Goal: Find specific page/section: Find specific page/section

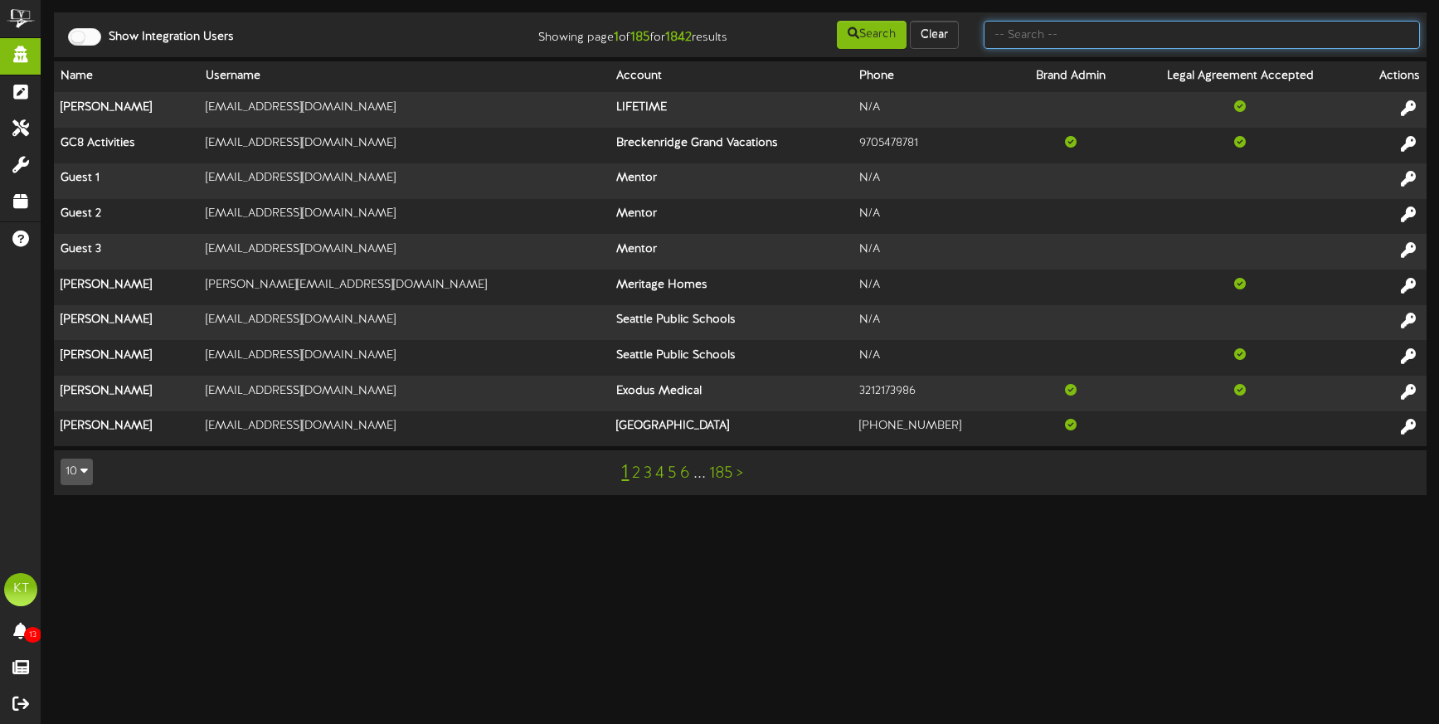
click at [1057, 39] on input "text" at bounding box center [1201, 35] width 436 height 28
type input "macu"
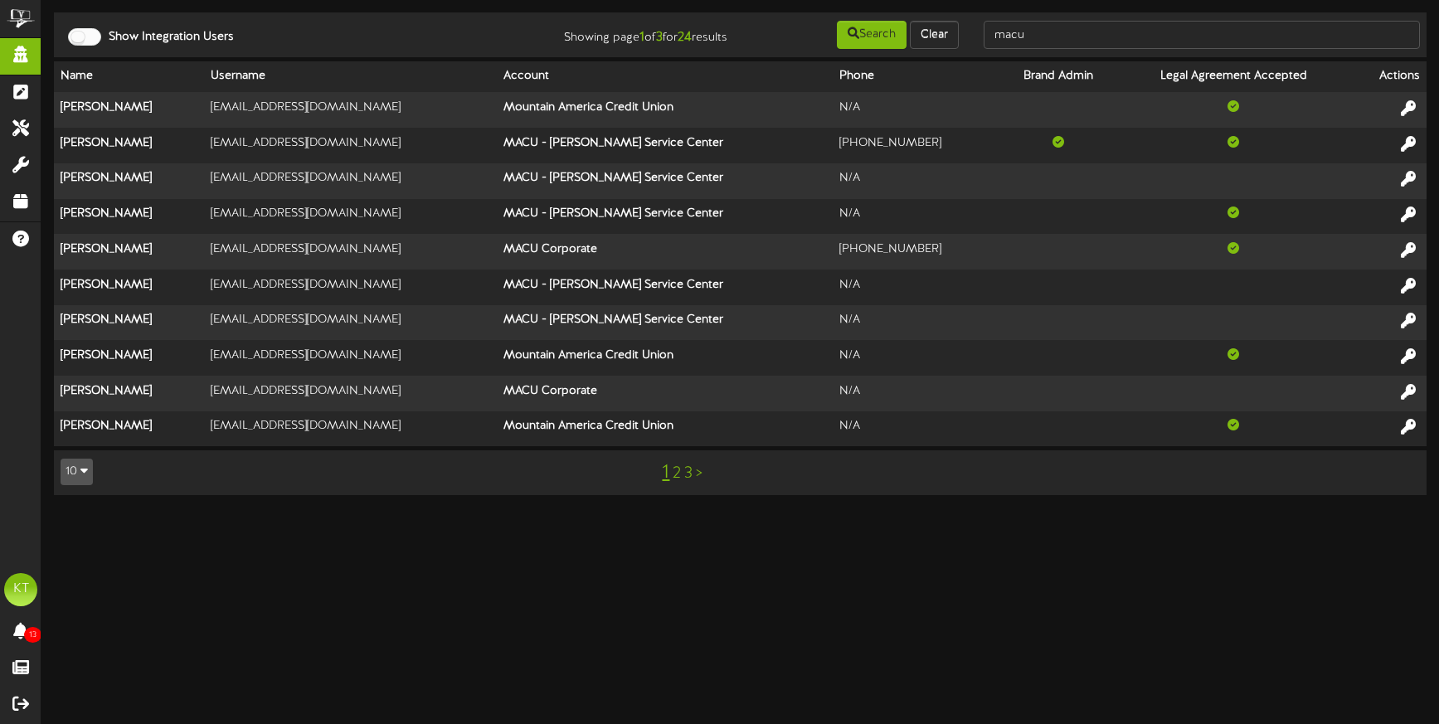
click at [698, 476] on link ">" at bounding box center [699, 473] width 7 height 18
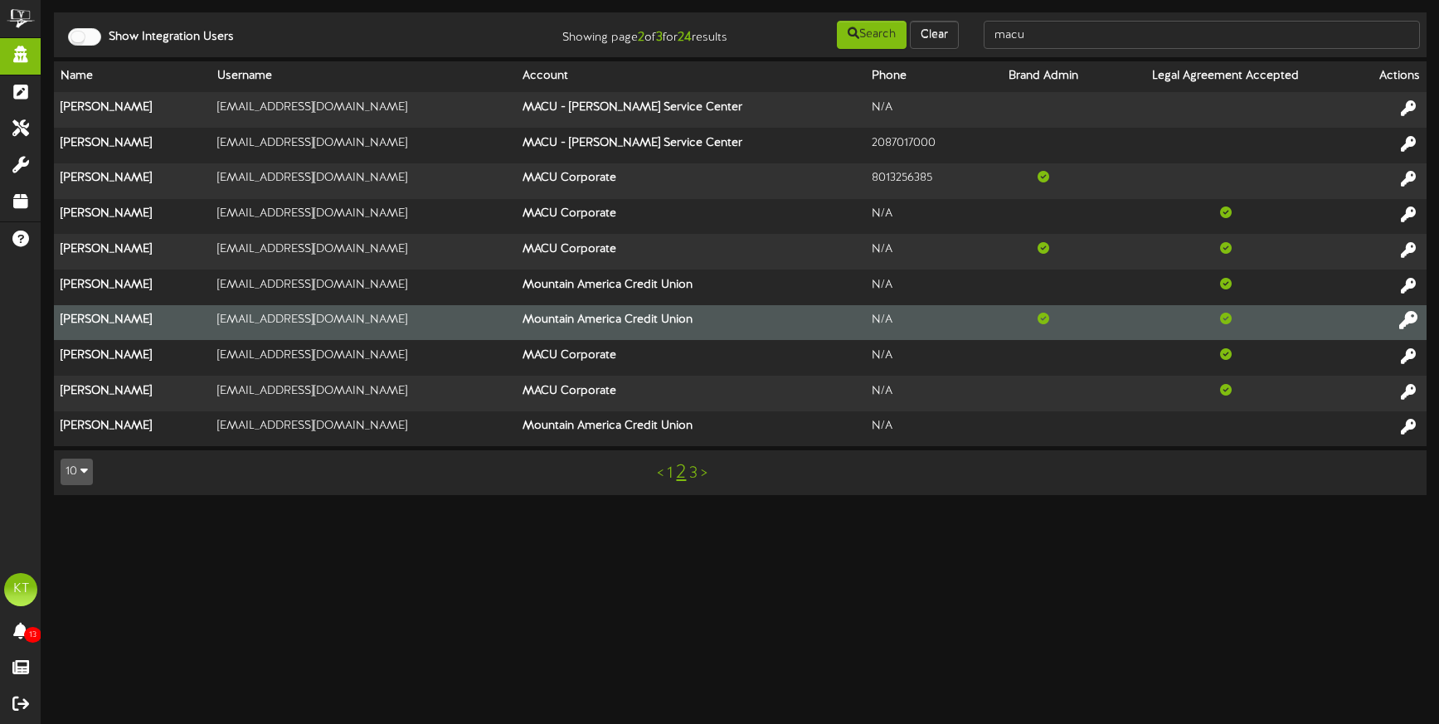
click at [1411, 318] on icon at bounding box center [1408, 320] width 18 height 18
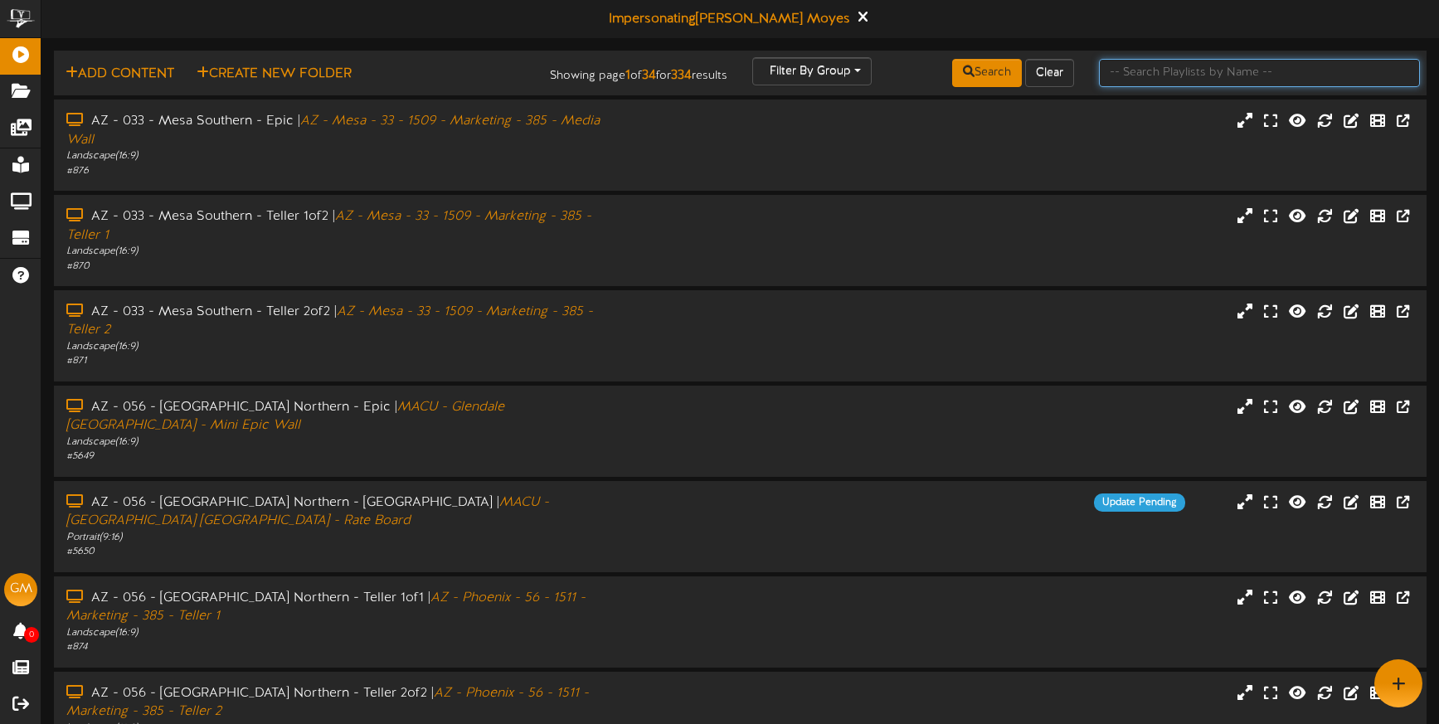
click at [1168, 75] on input "text" at bounding box center [1259, 73] width 321 height 28
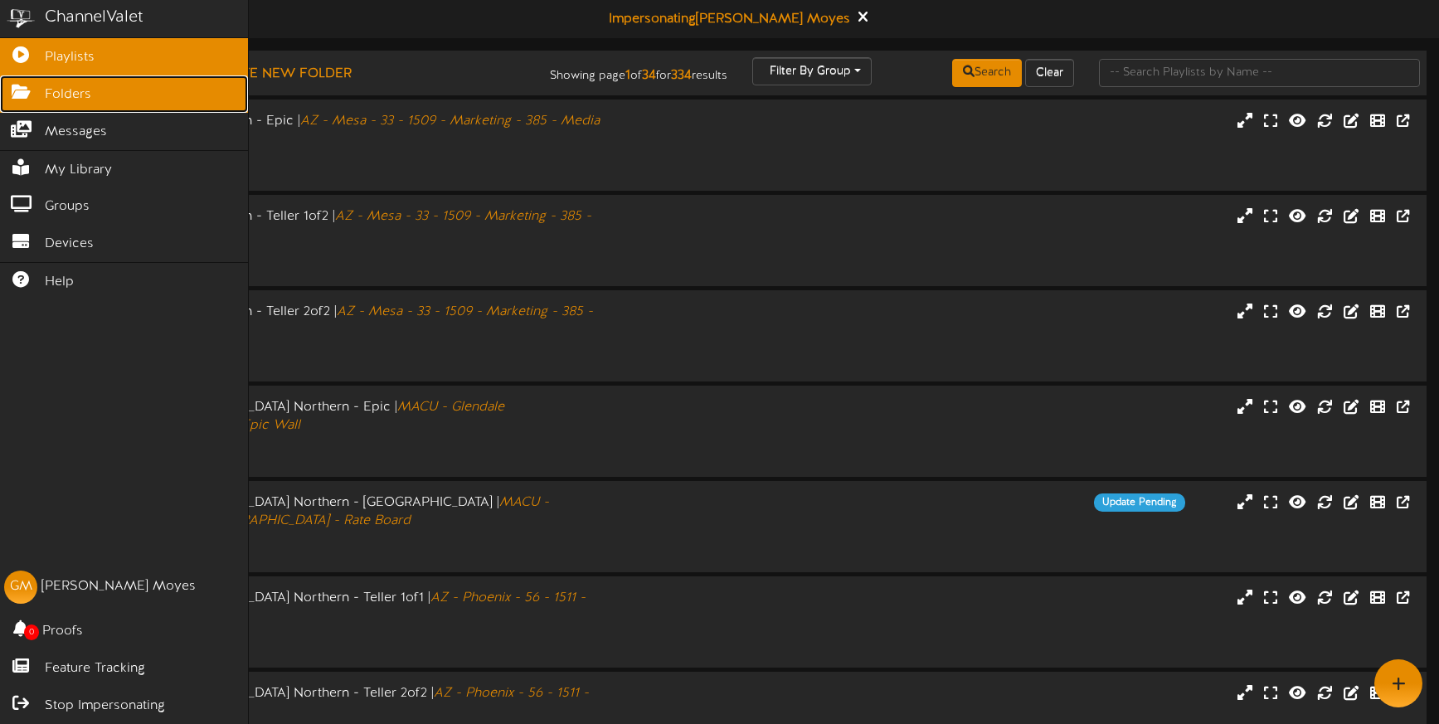
click at [22, 90] on icon at bounding box center [20, 90] width 41 height 12
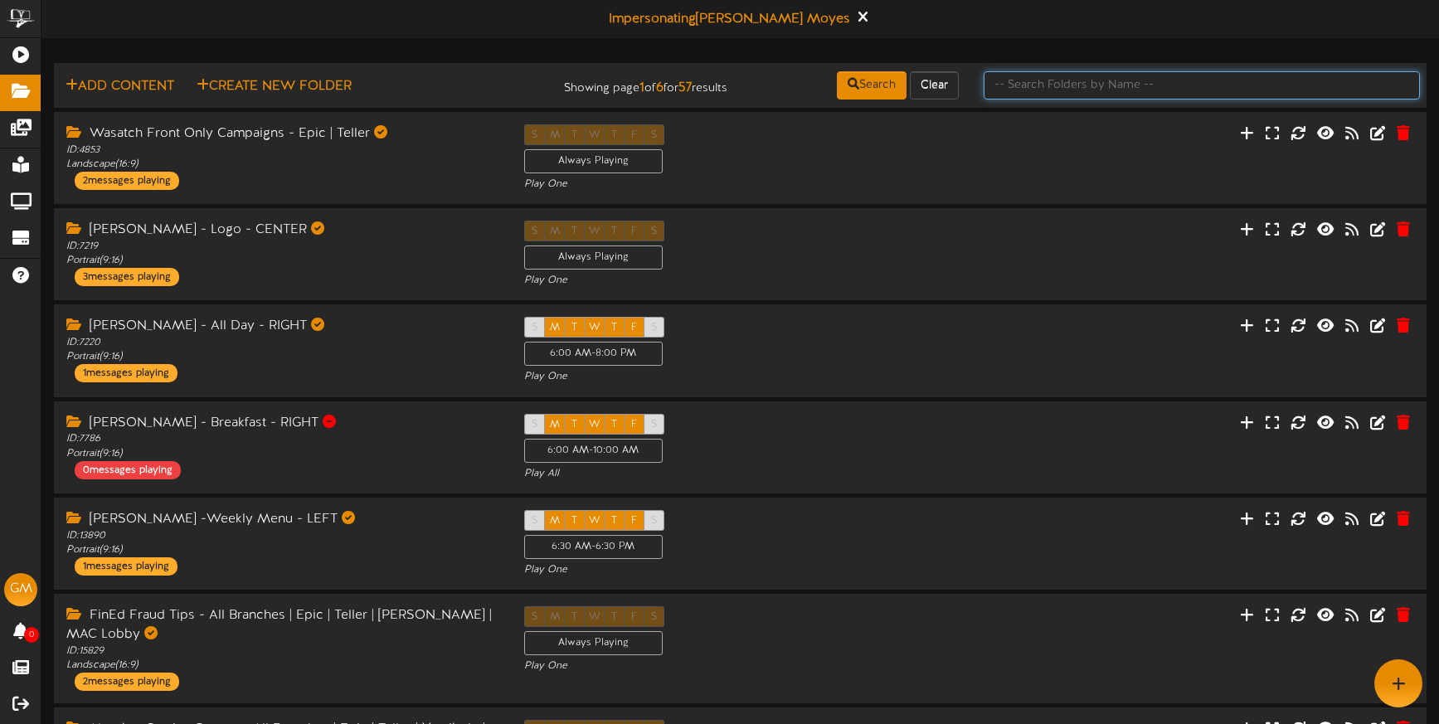
click at [1148, 98] on input "text" at bounding box center [1201, 85] width 436 height 28
type input "6686"
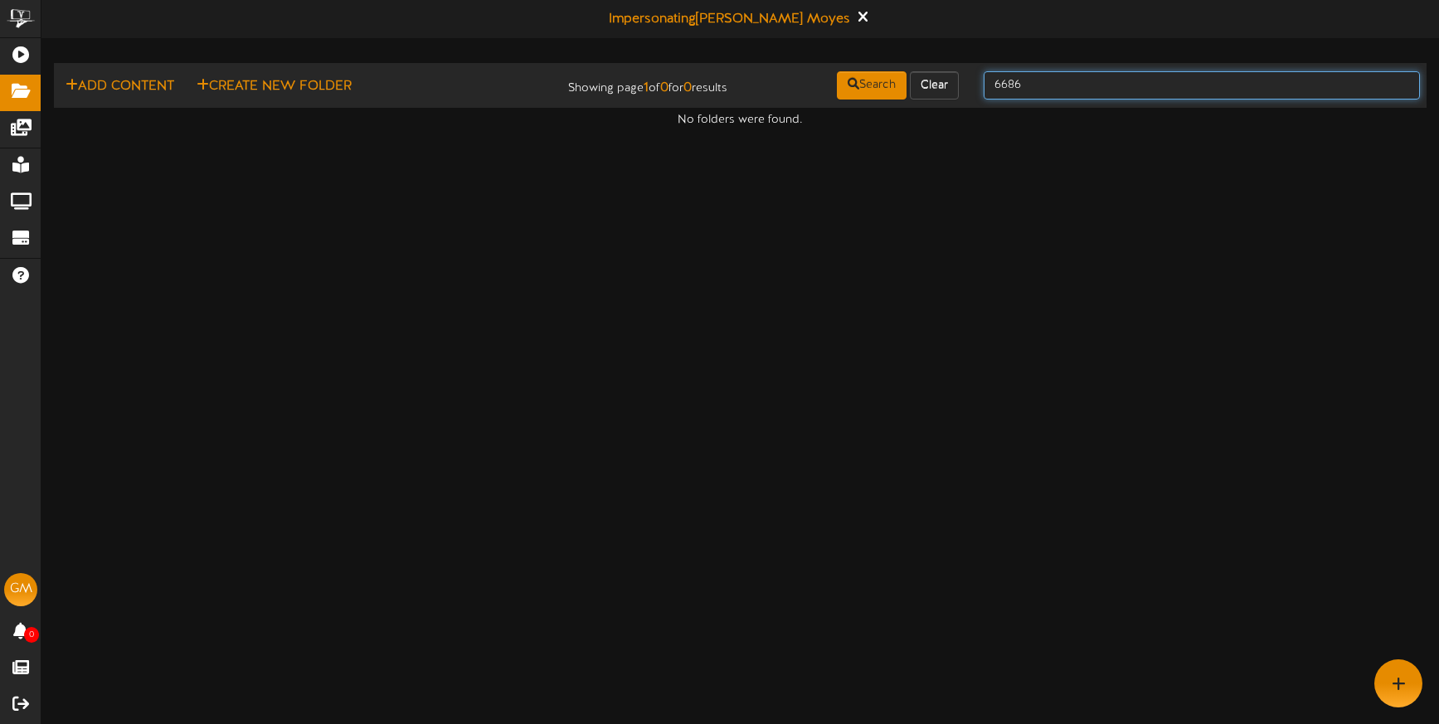
click at [1066, 73] on input "6686" at bounding box center [1201, 85] width 436 height 28
type input "="
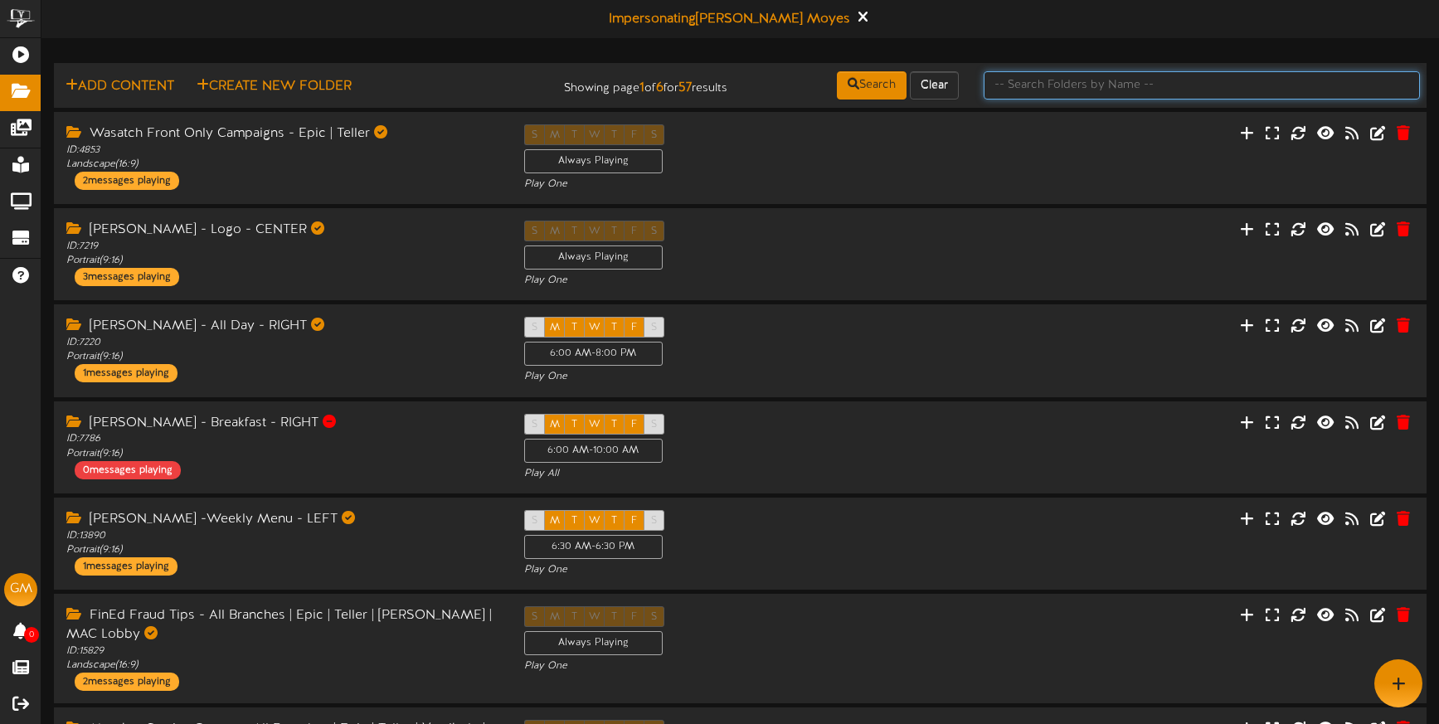
click at [1066, 81] on input "text" at bounding box center [1201, 85] width 436 height 28
type input "South Jordan River"
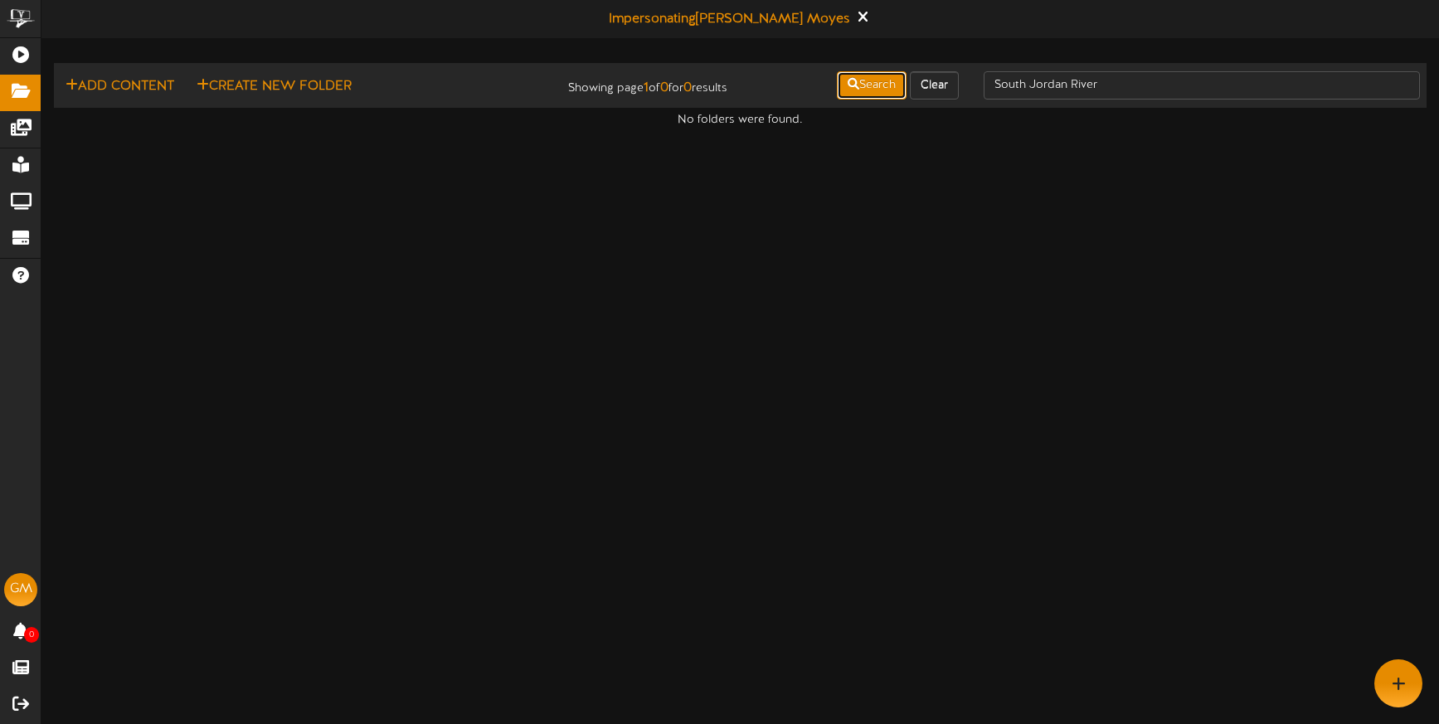
click at [860, 85] on button "Search" at bounding box center [872, 85] width 70 height 28
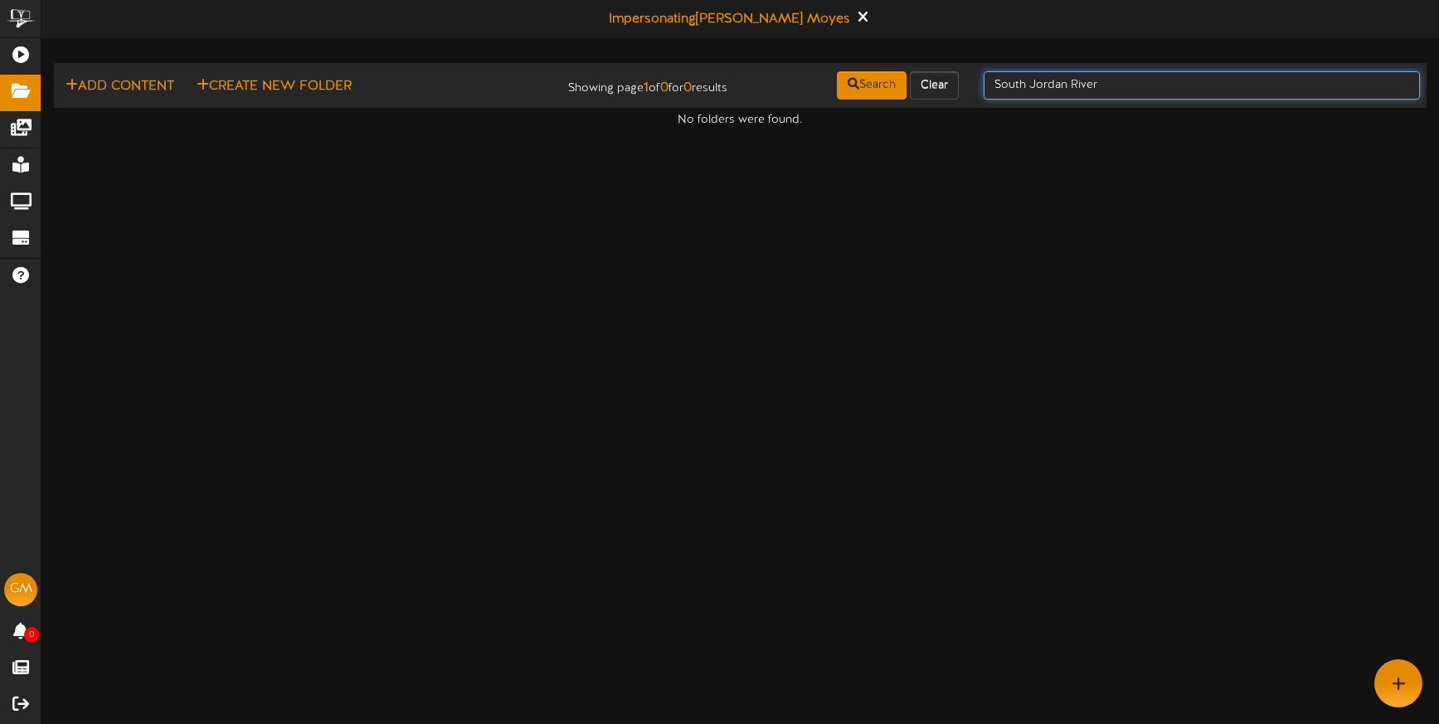
click at [1128, 85] on input "South Jordan River" at bounding box center [1201, 85] width 436 height 28
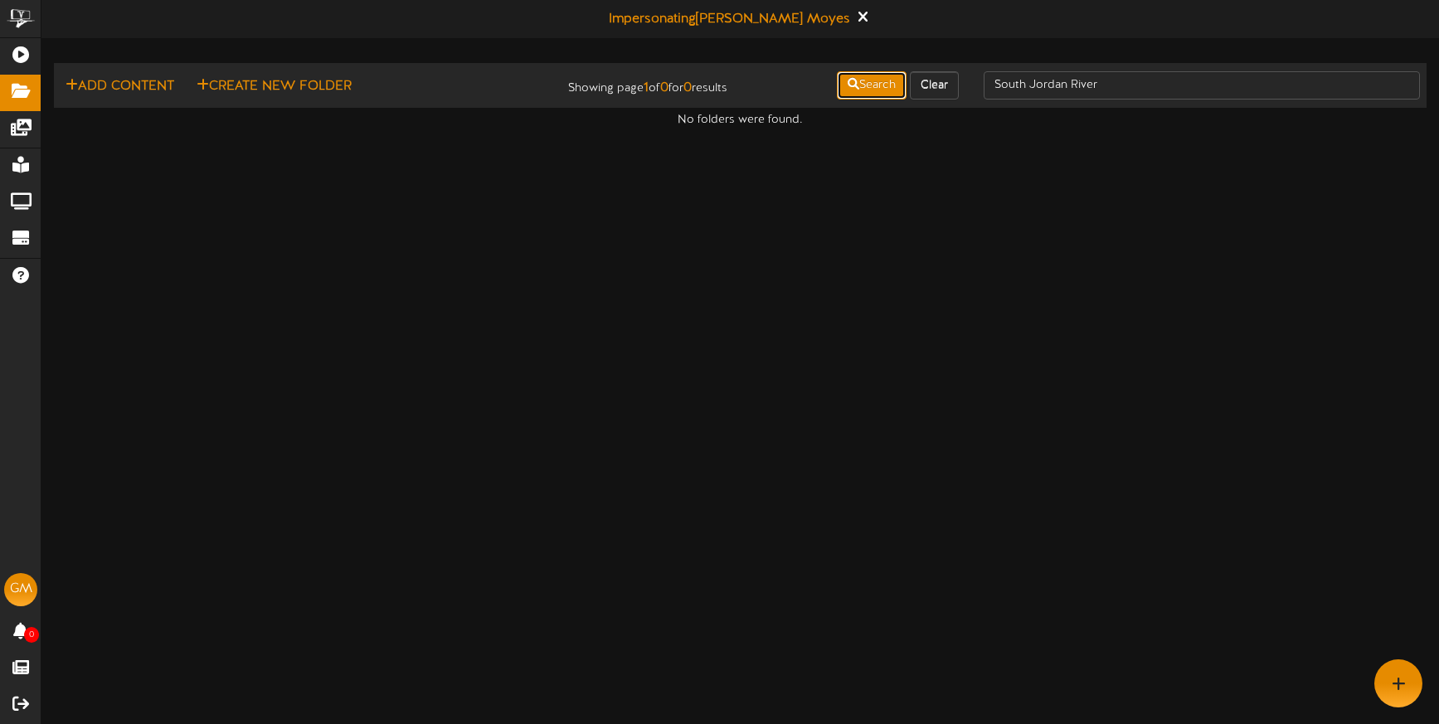
click at [888, 84] on button "Search" at bounding box center [872, 85] width 70 height 28
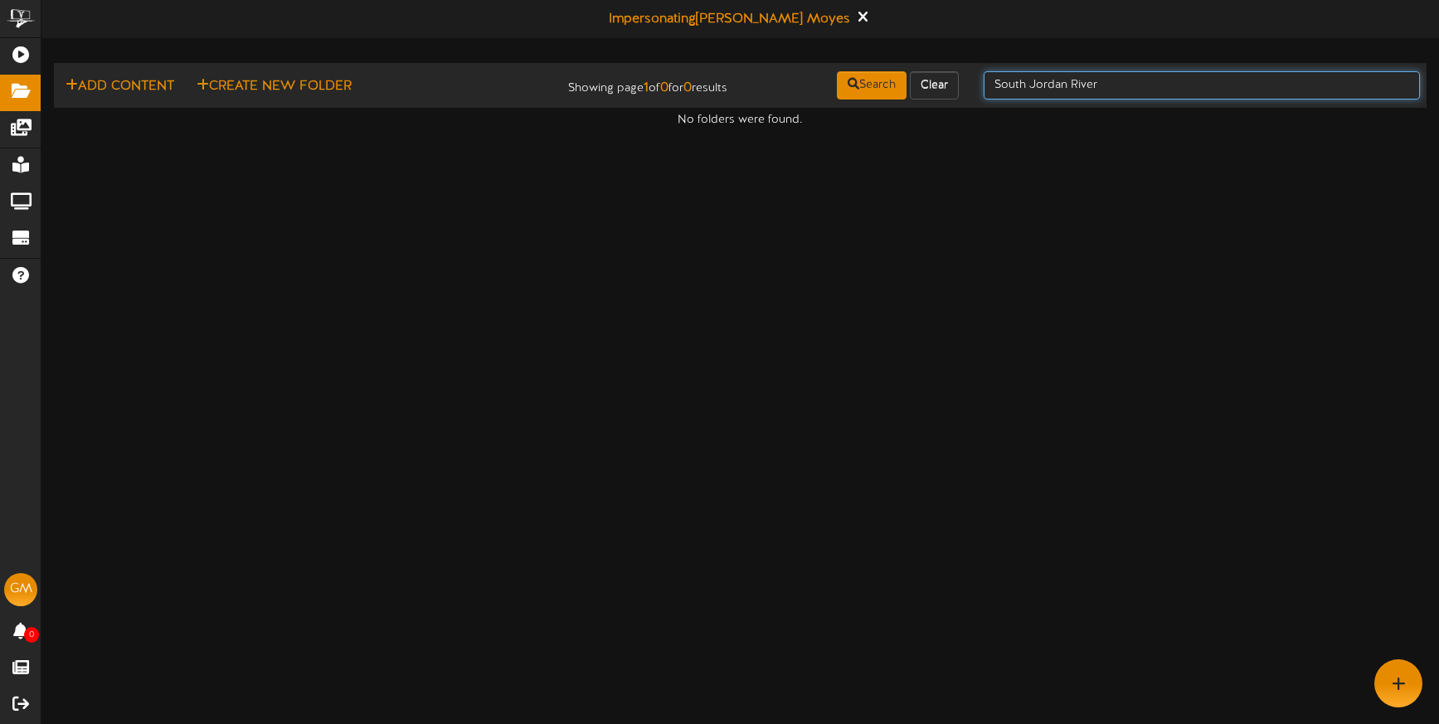
click at [1118, 80] on input "South Jordan River" at bounding box center [1201, 85] width 436 height 28
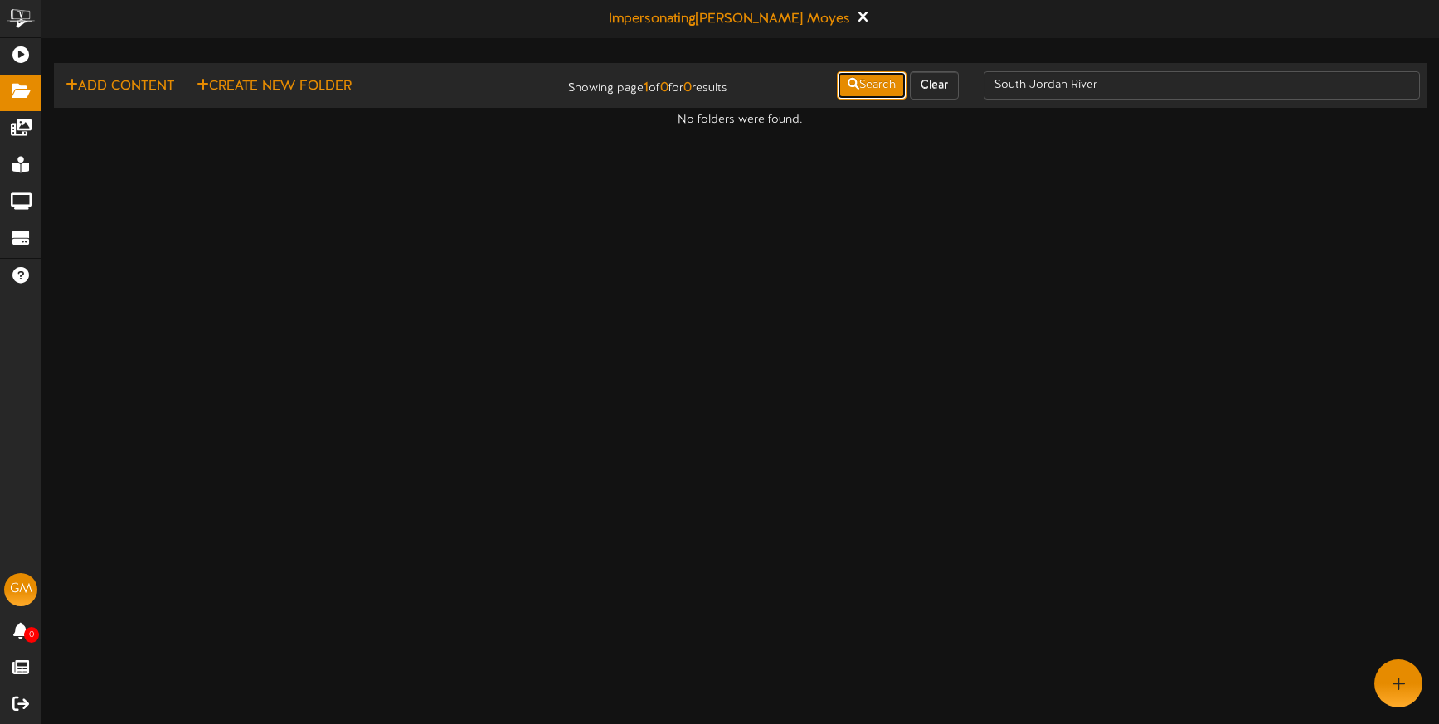
click at [866, 85] on button "Search" at bounding box center [872, 85] width 70 height 28
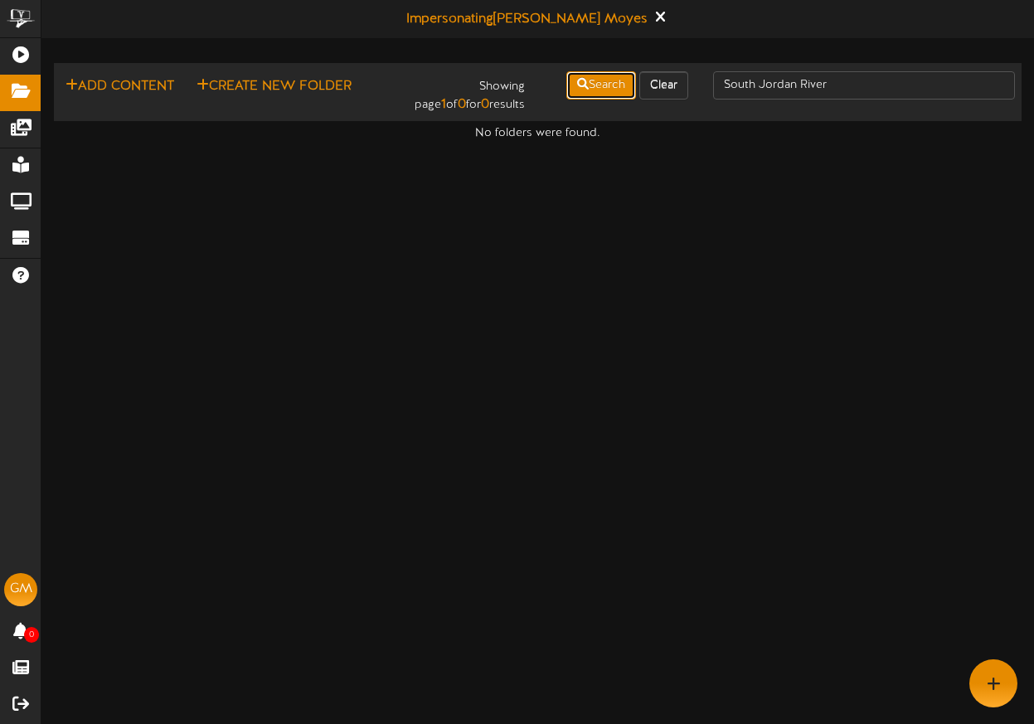
click at [609, 85] on button "Search" at bounding box center [601, 85] width 70 height 28
click at [854, 81] on input "South Jordan River" at bounding box center [864, 85] width 302 height 28
click at [867, 82] on input "South Jordan River" at bounding box center [864, 85] width 302 height 28
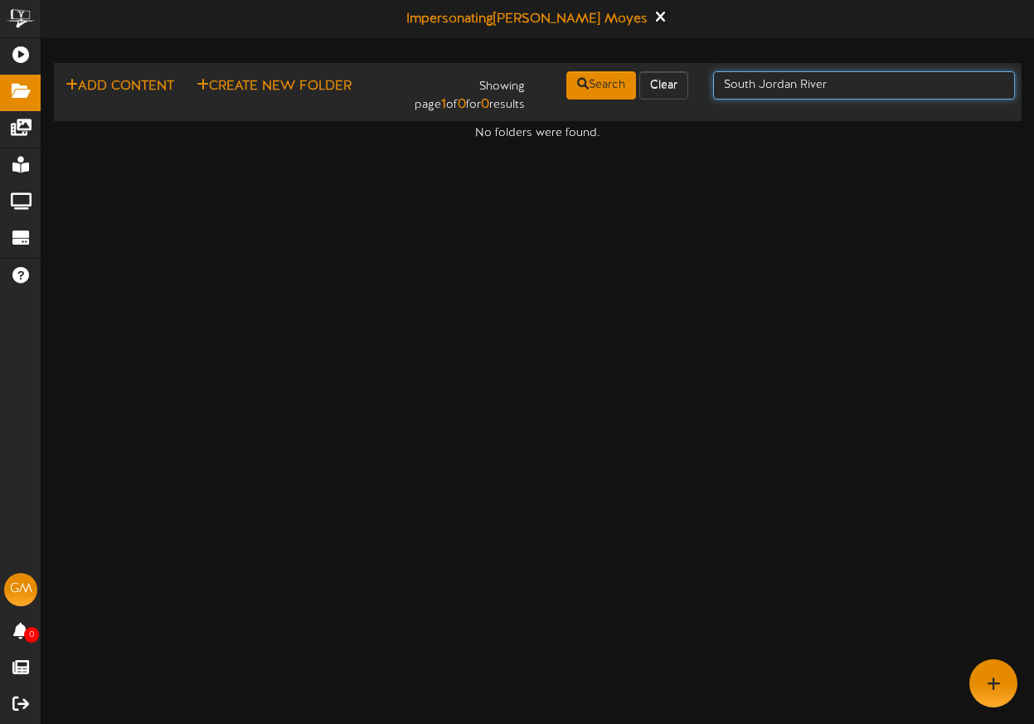
click at [867, 82] on input "South Jordan River" at bounding box center [864, 85] width 302 height 28
type input "South Jordan"
click at [821, 87] on input "South Jordan" at bounding box center [864, 85] width 302 height 28
type input "South"
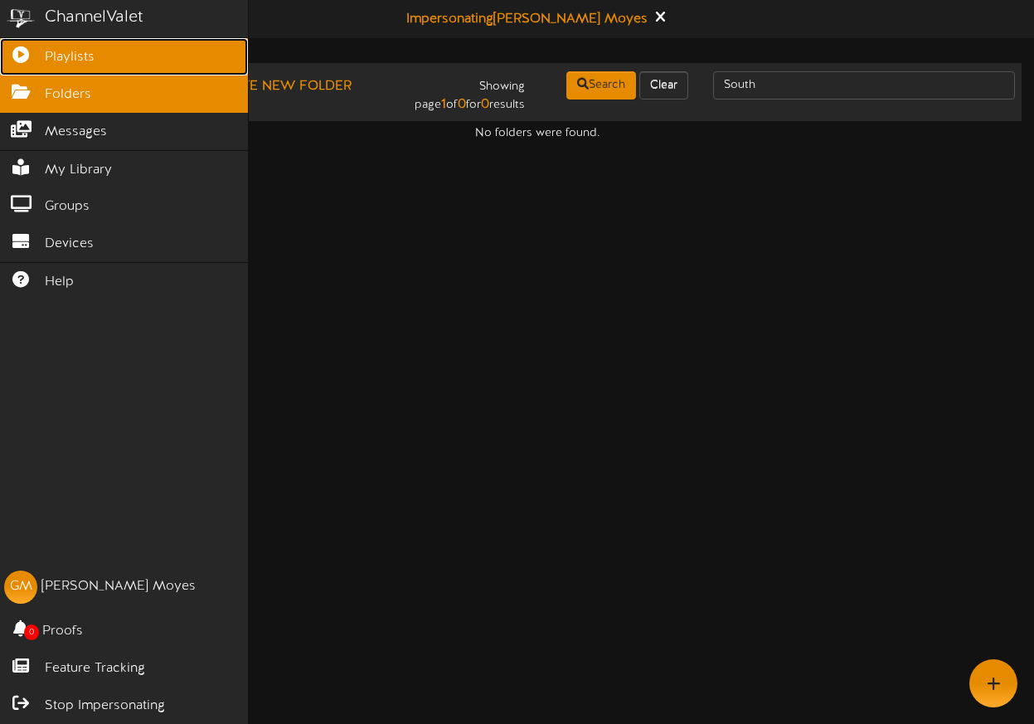
click at [18, 59] on icon at bounding box center [20, 52] width 41 height 12
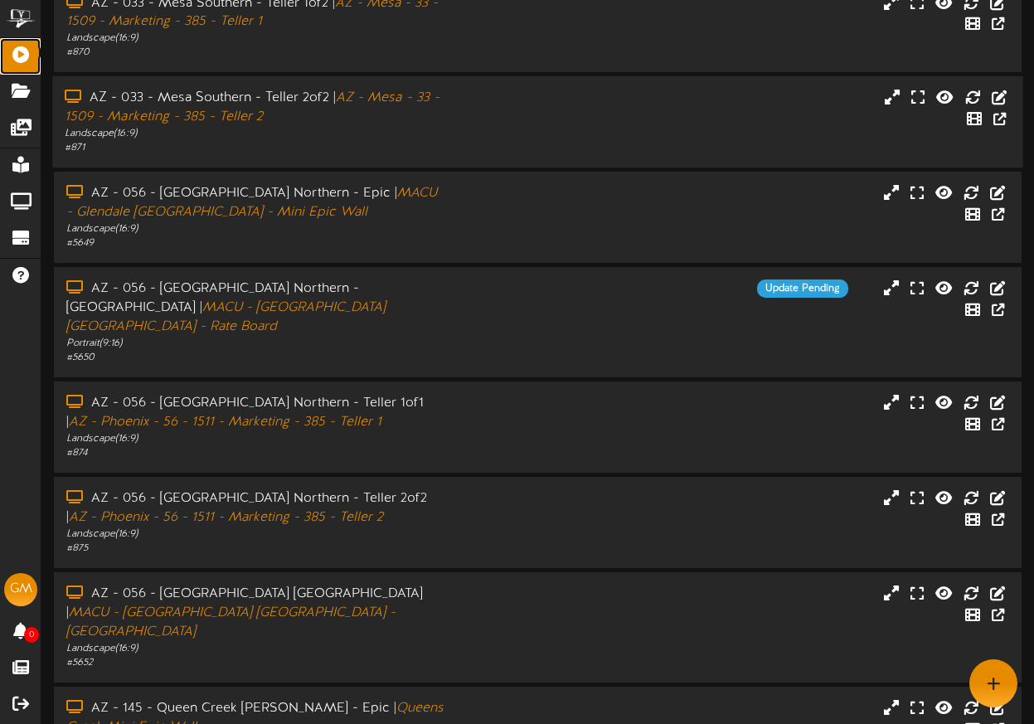
scroll to position [228, 0]
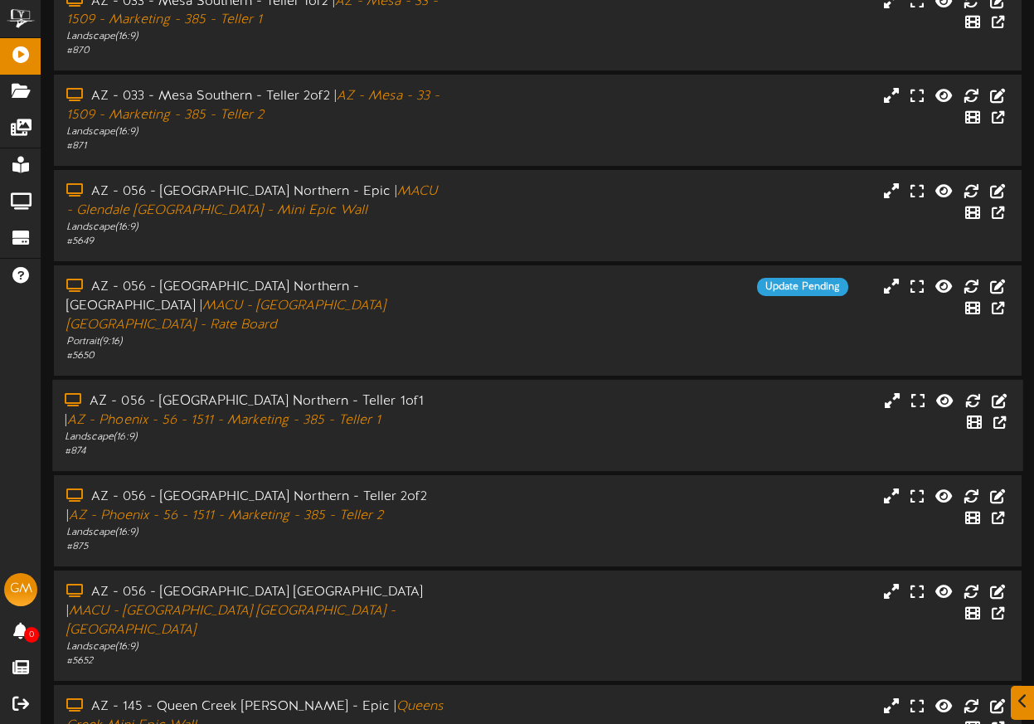
click at [377, 430] on div "Landscape ( 16:9 )" at bounding box center [255, 437] width 380 height 14
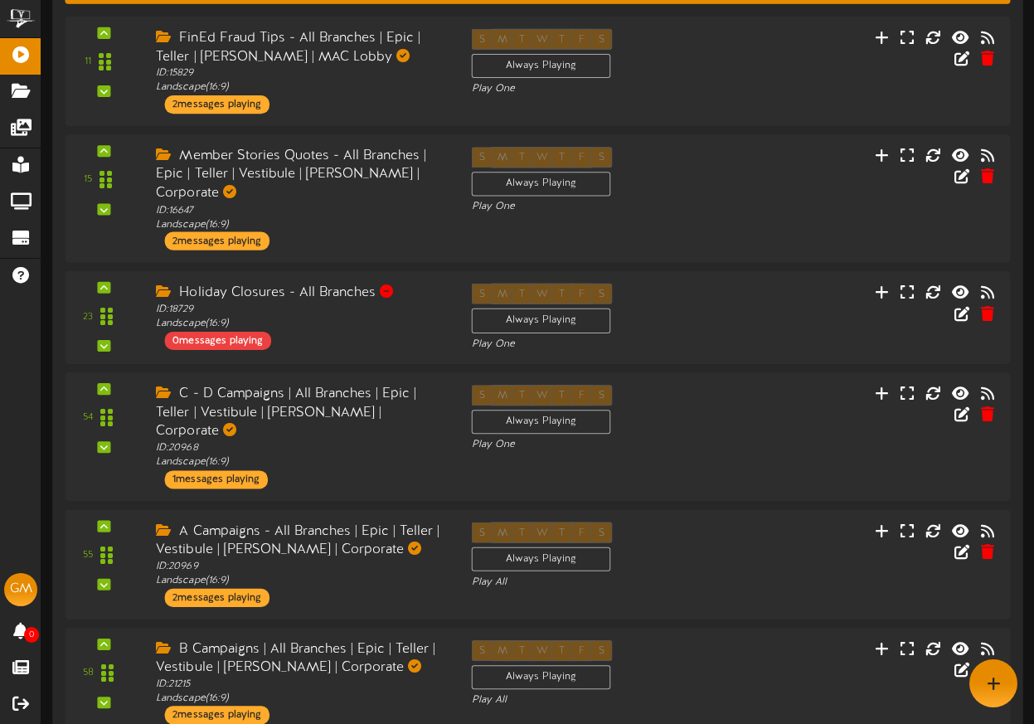
scroll to position [0, 0]
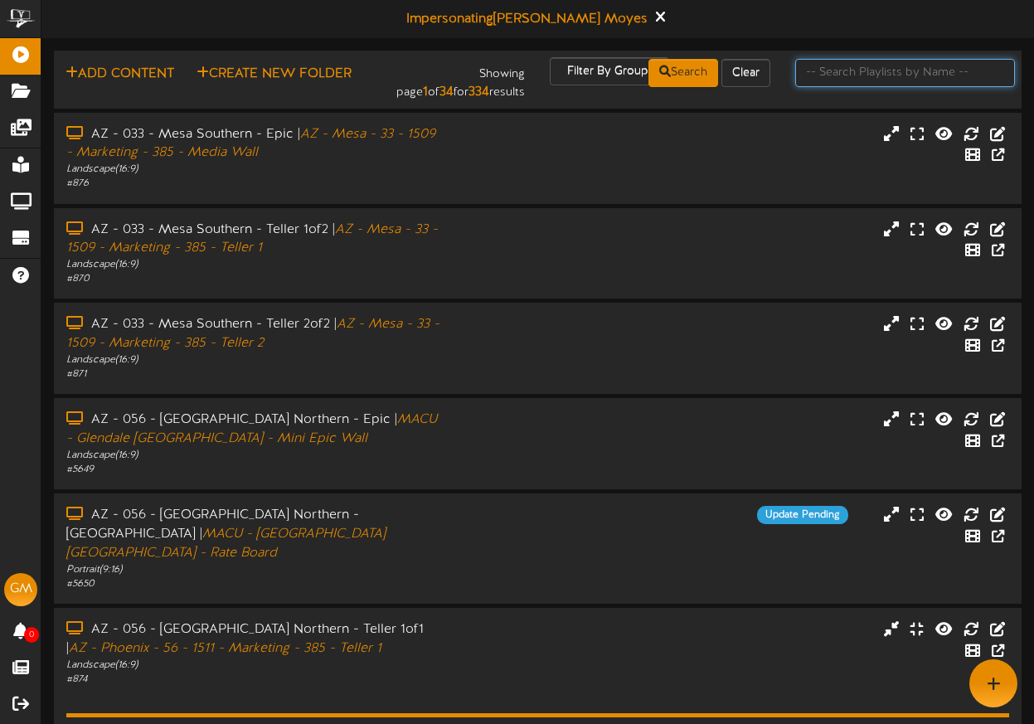
click at [833, 75] on input "text" at bounding box center [905, 73] width 220 height 28
type input "south jordan"
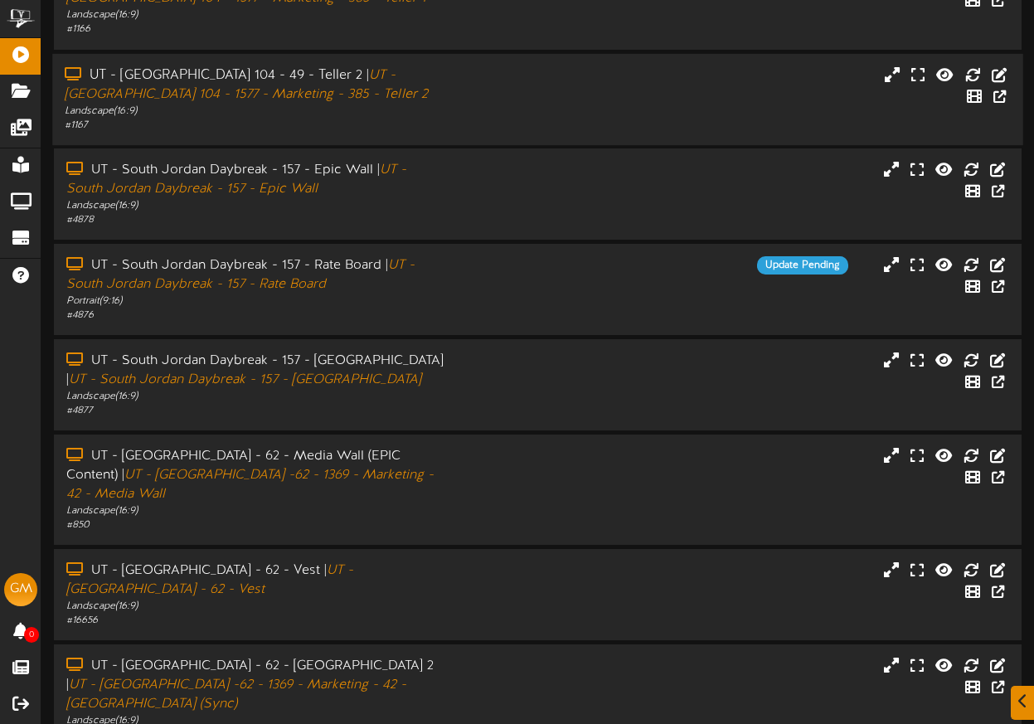
scroll to position [251, 0]
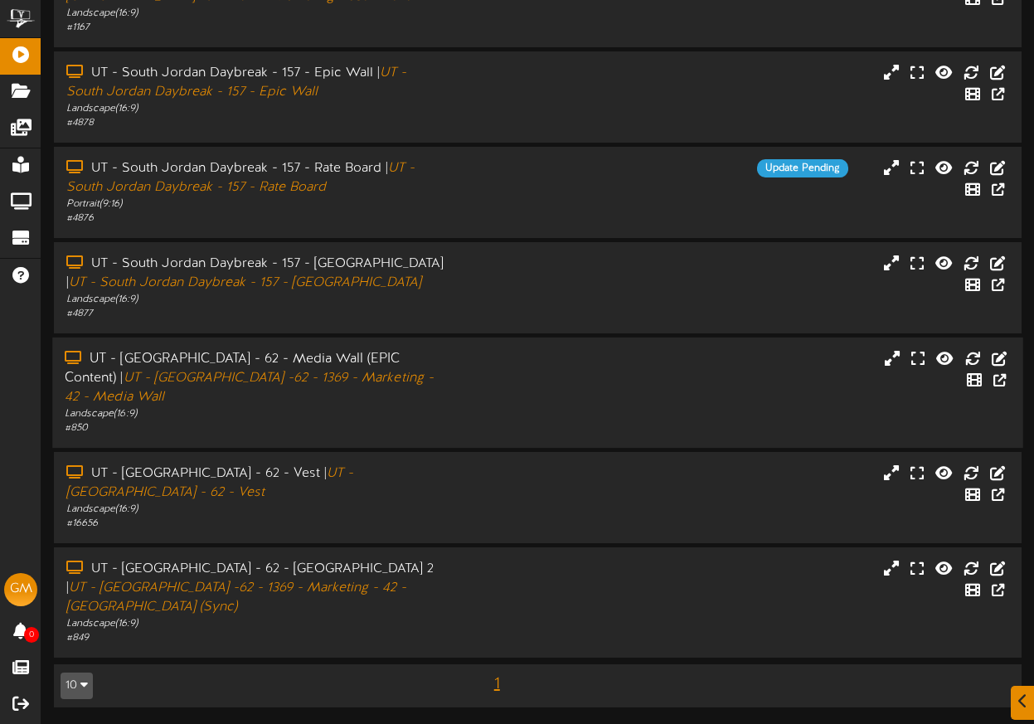
click at [441, 390] on div "UT - South Jordan River Park - 62 - Media Wall (EPIC Content) | UT - South Jord…" at bounding box center [255, 378] width 380 height 57
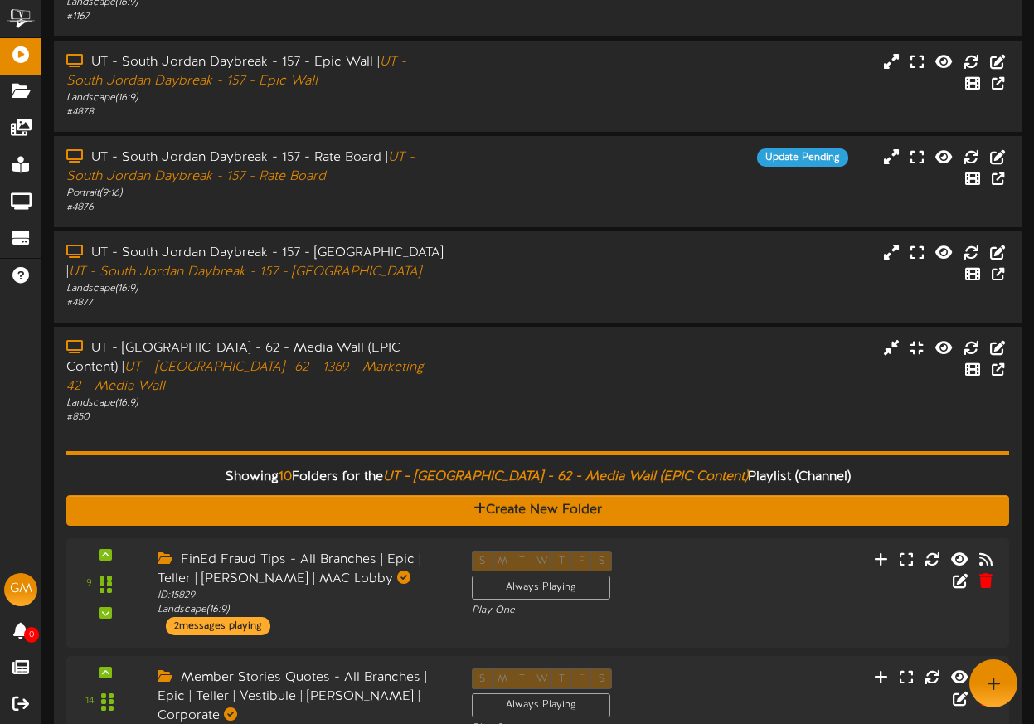
scroll to position [0, 0]
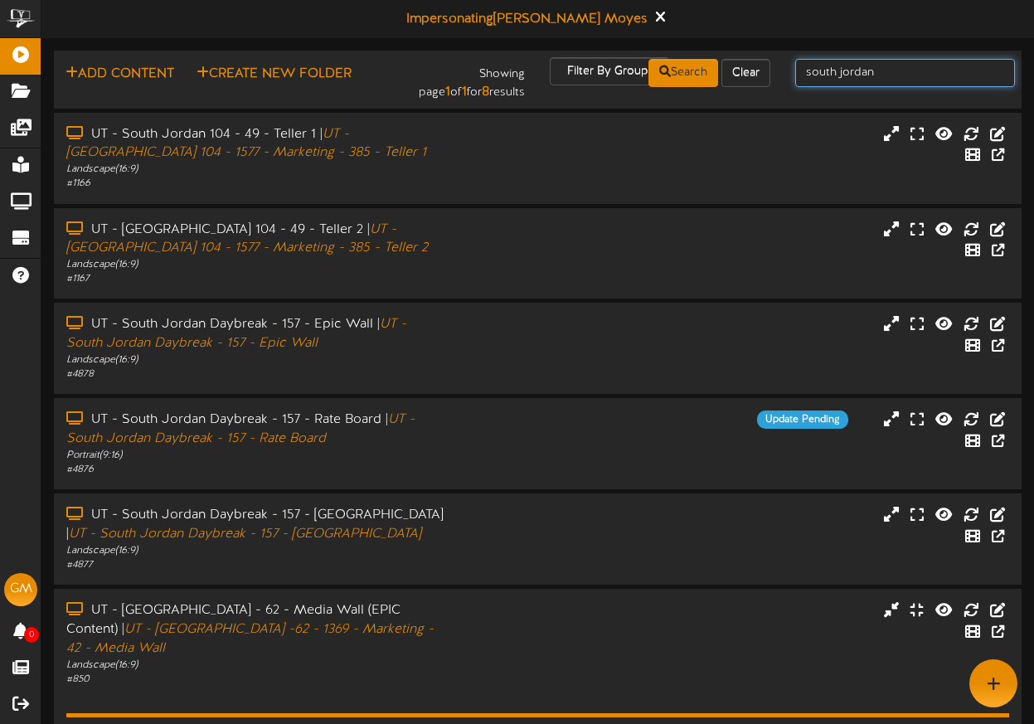
click at [844, 75] on input "south jordan" at bounding box center [905, 73] width 220 height 28
type input "UT - Saratoga Springs"
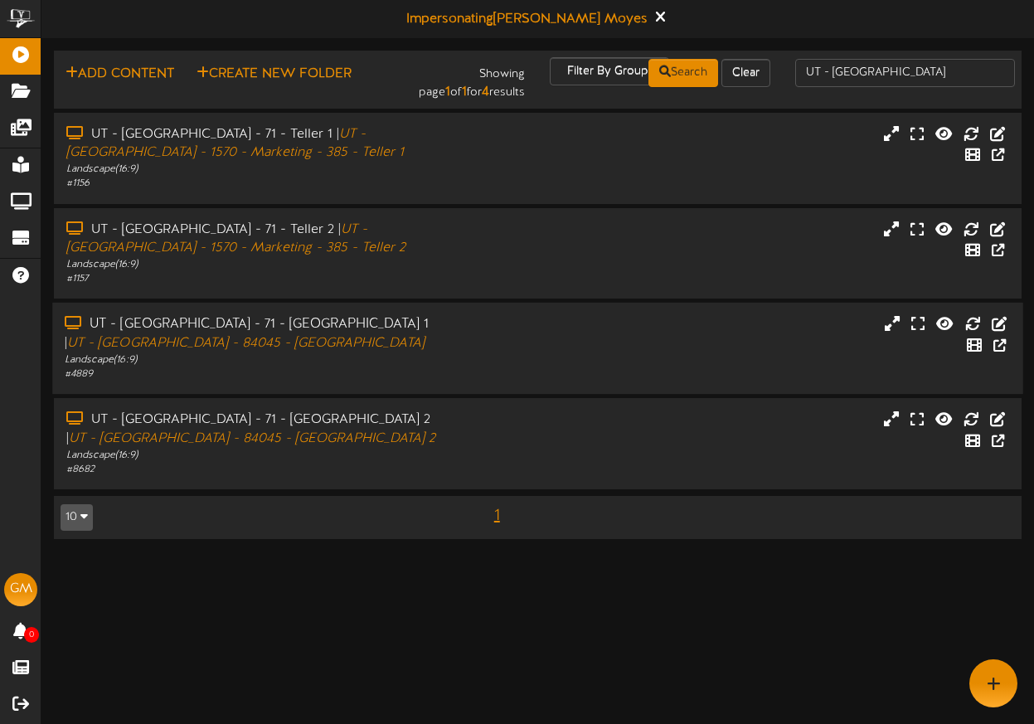
click at [431, 337] on div "UT - Saratoga Springs - 71 - Vestibule 1 | UT - Saratoga Springs Crossroads - 8…" at bounding box center [255, 334] width 380 height 38
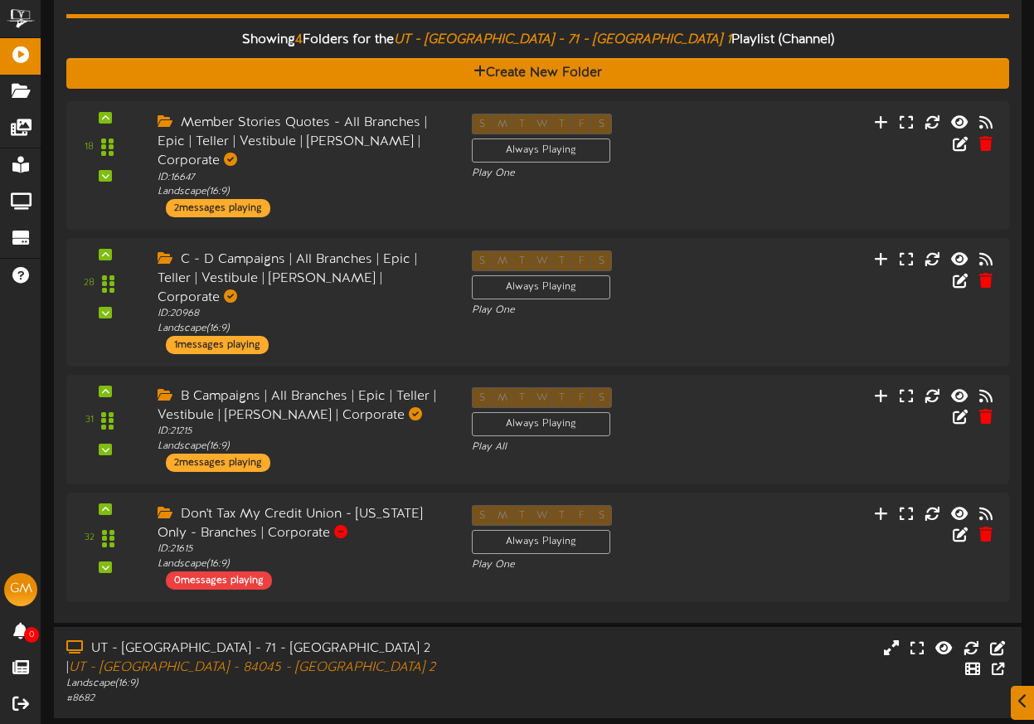
scroll to position [416, 0]
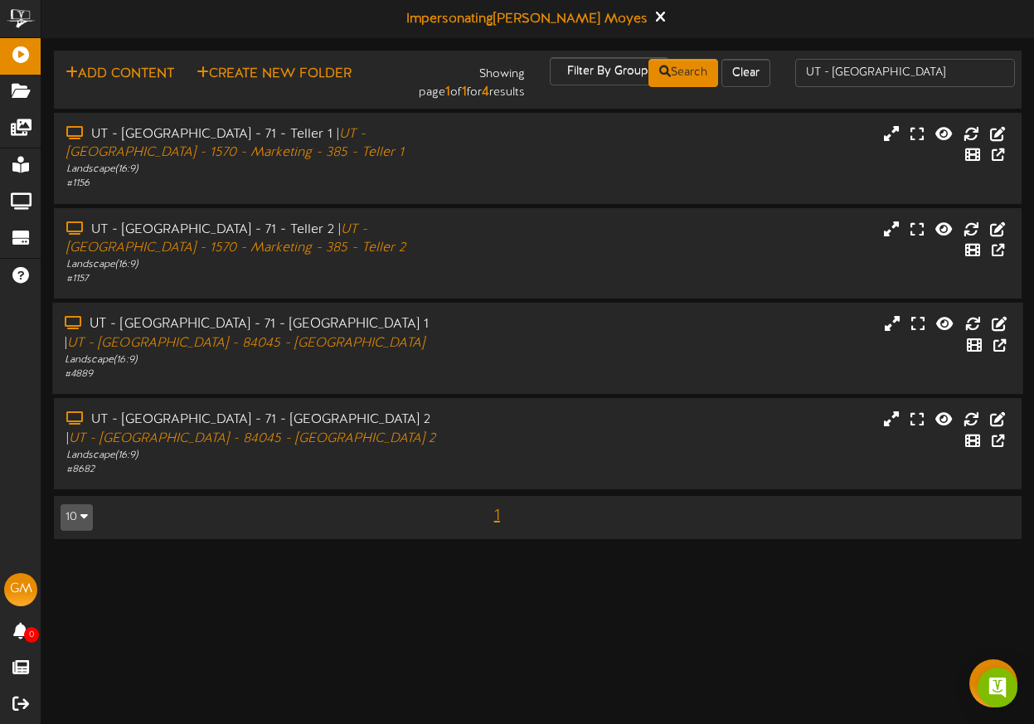
click at [391, 361] on div "Landscape ( 16:9 )" at bounding box center [255, 360] width 380 height 14
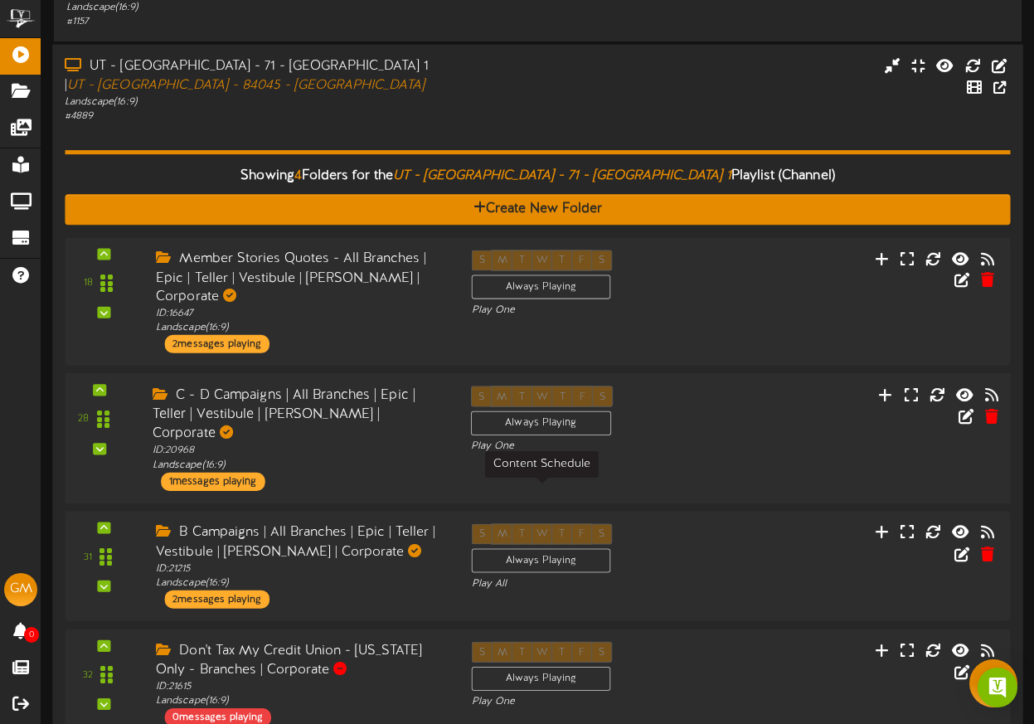
scroll to position [244, 0]
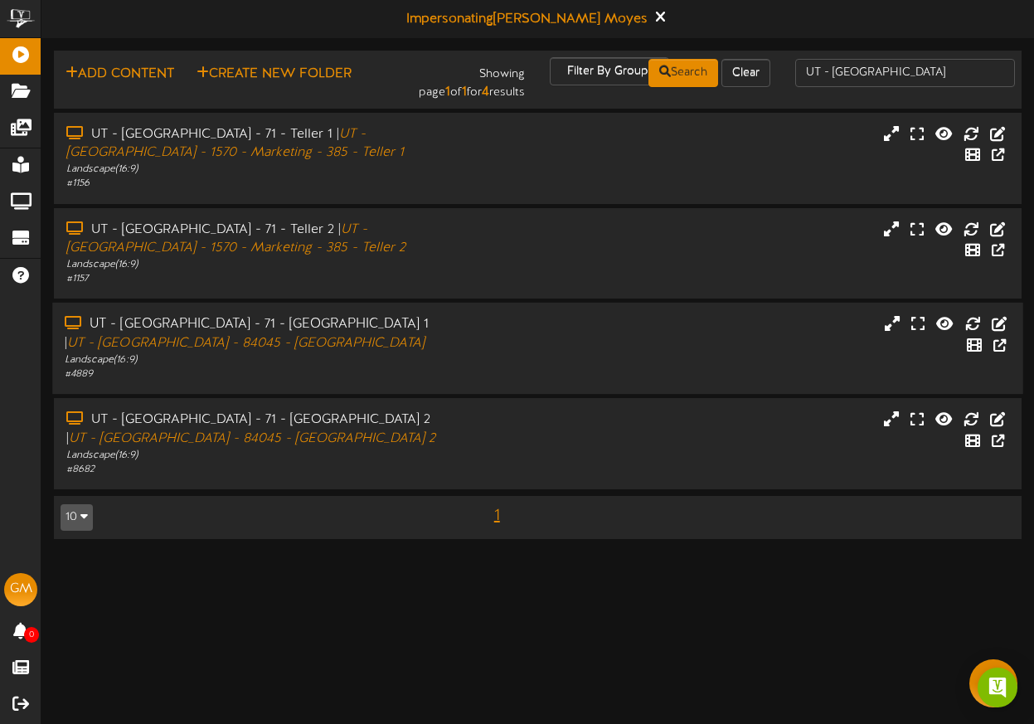
click at [401, 357] on div "Landscape ( 16:9 )" at bounding box center [255, 360] width 380 height 14
